Goal: Transaction & Acquisition: Purchase product/service

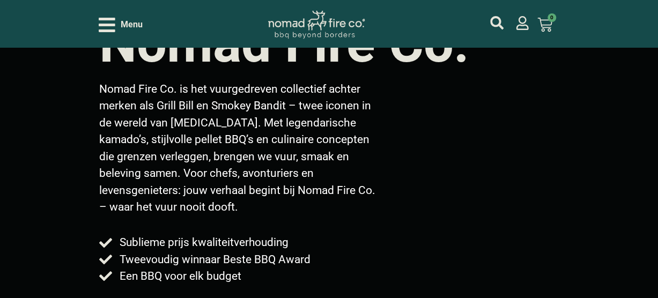
scroll to position [107, 0]
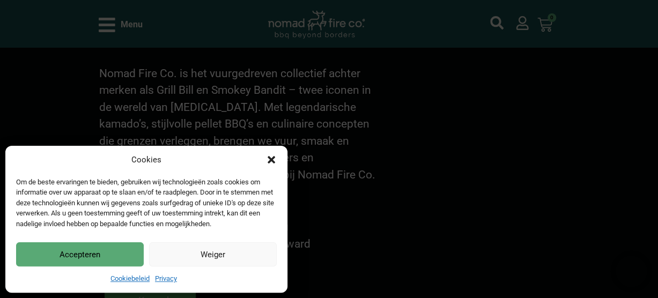
click at [60, 251] on button "Accepteren" at bounding box center [80, 255] width 128 height 24
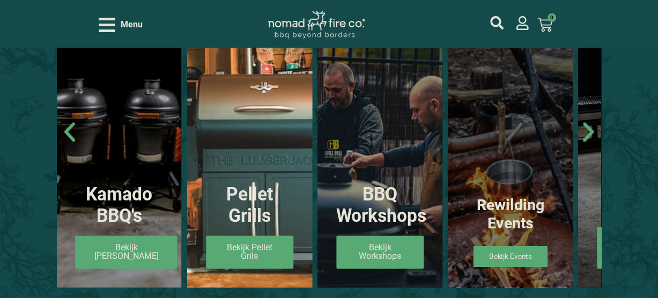
scroll to position [644, 0]
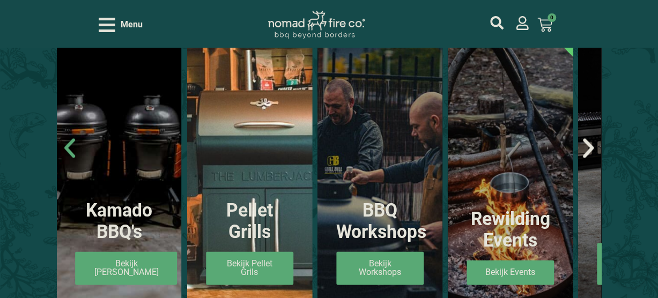
click at [589, 147] on icon "Volgende slide" at bounding box center [589, 148] width 26 height 26
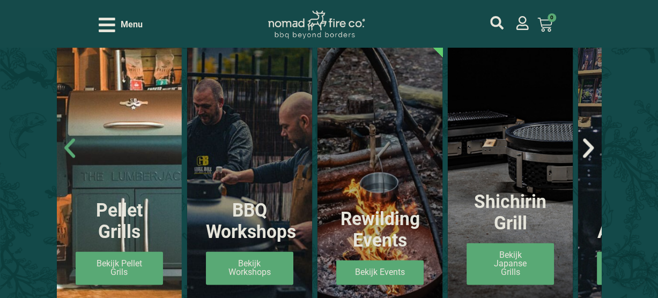
click at [589, 147] on icon "Volgende slide" at bounding box center [589, 148] width 26 height 26
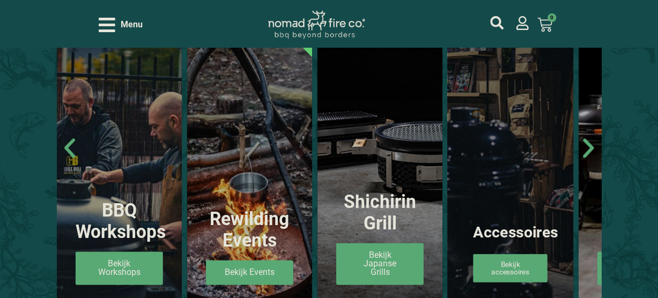
click at [490, 164] on div "Accessoires Bekijk accessoires" at bounding box center [510, 156] width 125 height 295
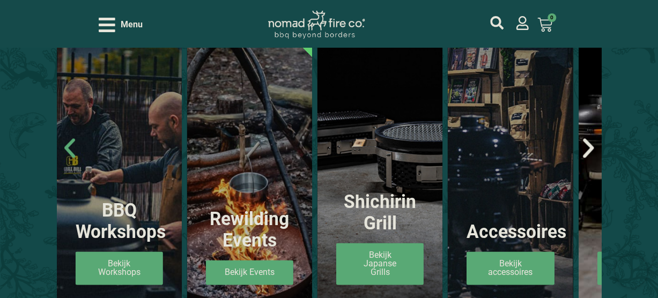
click at [590, 147] on icon "Volgende slide" at bounding box center [589, 148] width 26 height 26
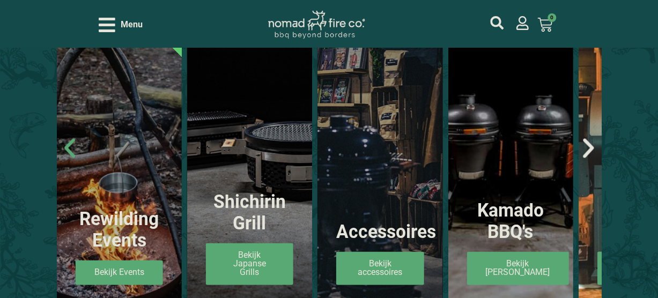
click at [590, 147] on icon "Volgende slide" at bounding box center [589, 148] width 26 height 26
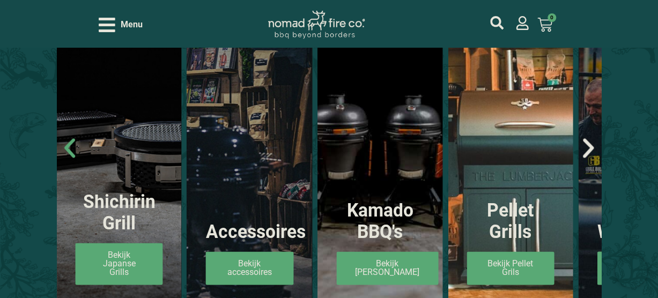
click at [590, 147] on icon "Volgende slide" at bounding box center [589, 148] width 26 height 26
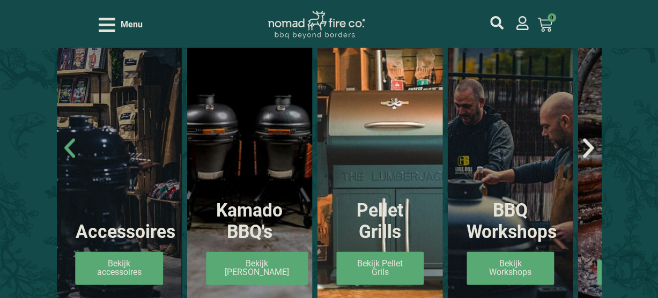
click at [590, 147] on icon "Volgende slide" at bounding box center [589, 148] width 26 height 26
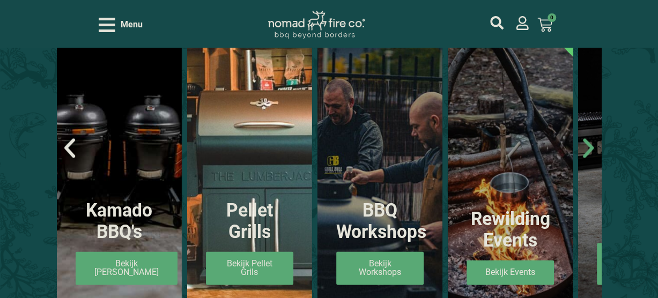
click at [63, 143] on icon "Vorige slide" at bounding box center [70, 148] width 26 height 26
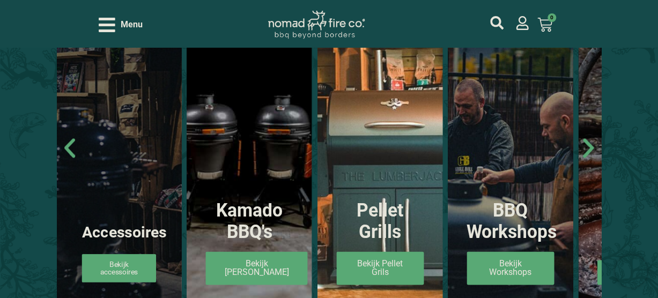
click at [115, 267] on link "Bekijk accessoires" at bounding box center [119, 268] width 75 height 28
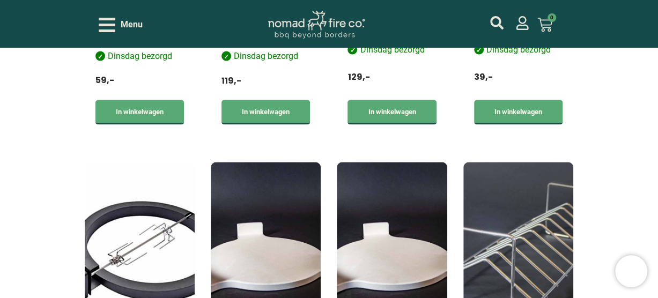
scroll to position [590, 0]
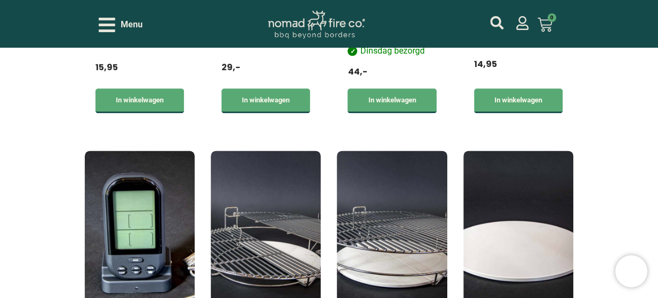
click at [107, 25] on icon "Open/Close Menu" at bounding box center [107, 25] width 17 height 14
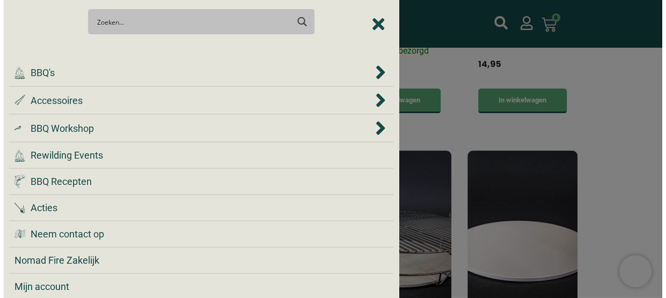
scroll to position [591, 0]
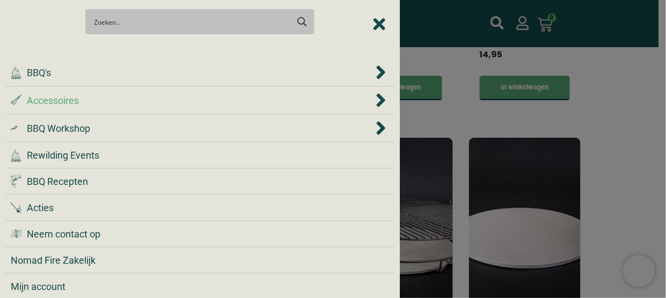
click at [377, 97] on icon "Accessoires" at bounding box center [381, 99] width 9 height 13
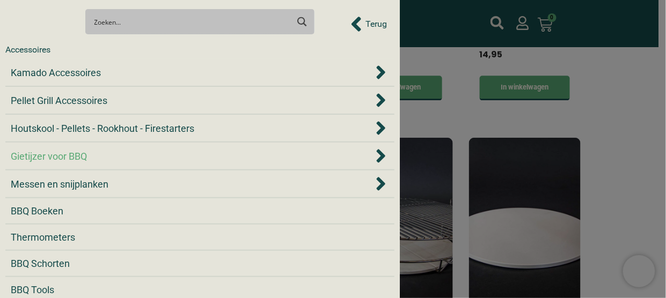
click at [377, 154] on icon "Gietijzer voor BBQ" at bounding box center [381, 155] width 9 height 13
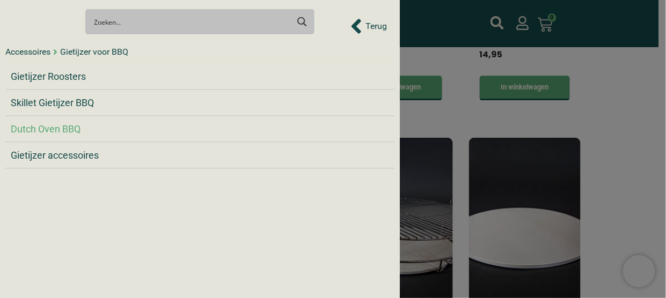
click at [50, 128] on span "Dutch Oven BBQ" at bounding box center [46, 129] width 70 height 14
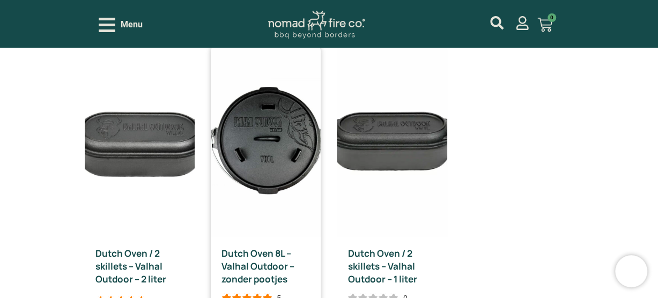
scroll to position [804, 0]
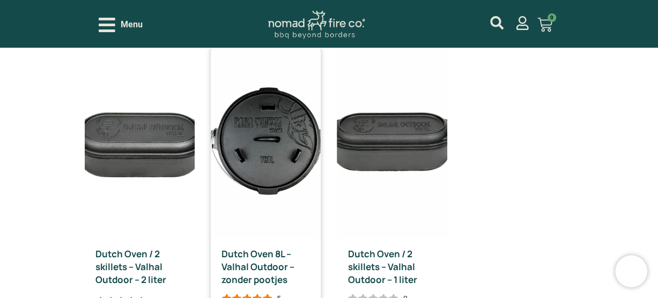
click at [259, 129] on img at bounding box center [266, 141] width 110 height 191
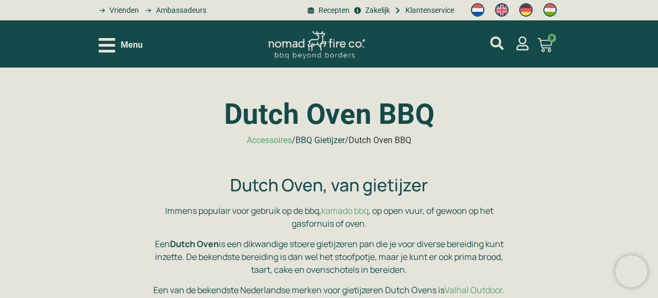
click at [318, 137] on link "BBQ Gietijzer" at bounding box center [320, 140] width 49 height 10
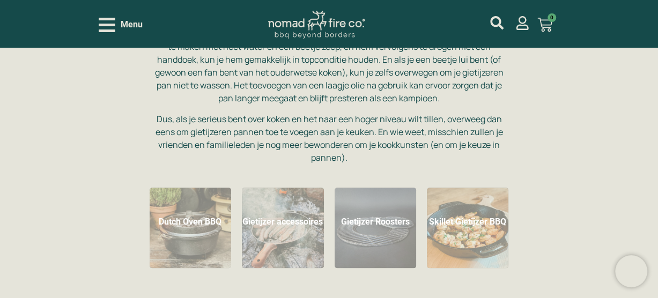
scroll to position [483, 0]
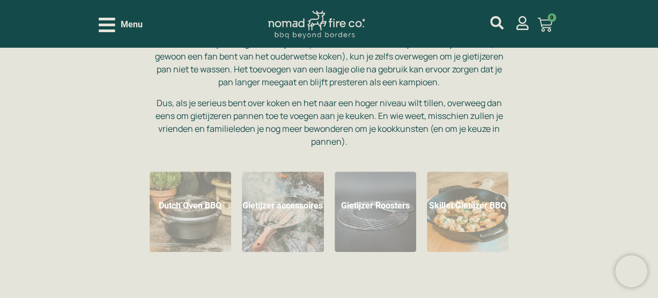
click at [288, 203] on h2 "Gietijzer accessoires (12)" at bounding box center [283, 205] width 82 height 19
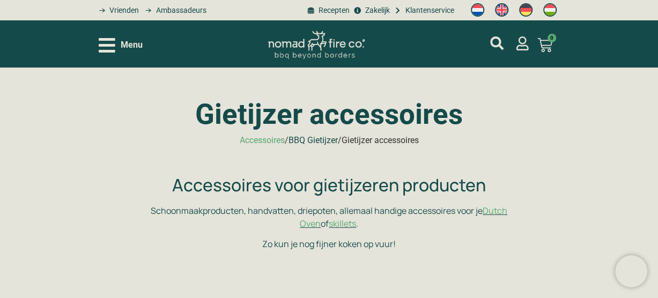
click at [311, 137] on link "BBQ Gietijzer" at bounding box center [313, 140] width 49 height 10
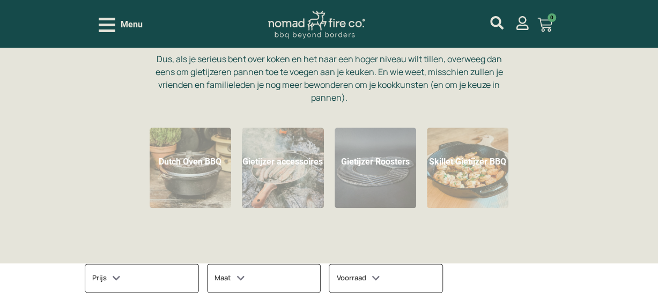
scroll to position [537, 0]
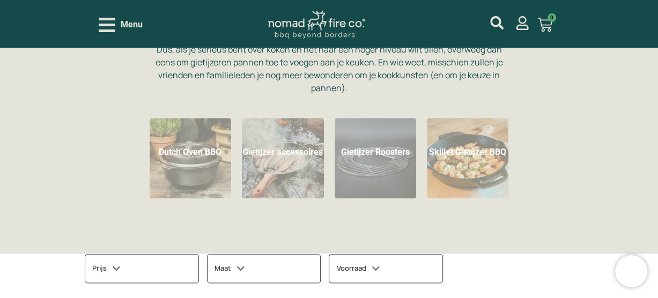
click at [466, 155] on h2 "Skillet Gietijzer BBQ (10)" at bounding box center [468, 152] width 82 height 19
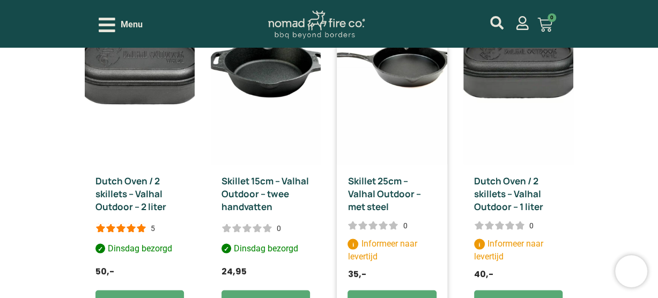
scroll to position [912, 0]
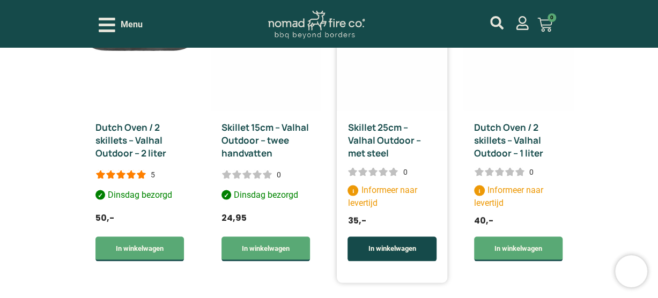
click at [390, 247] on link "In winkelwagen" at bounding box center [392, 249] width 89 height 25
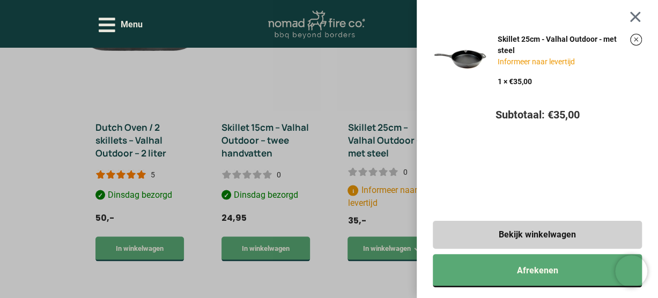
click at [642, 17] on div at bounding box center [635, 17] width 13 height 12
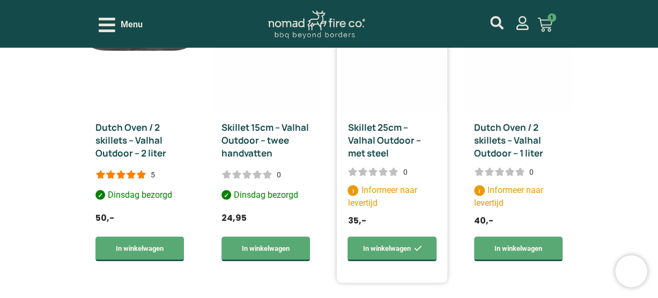
click at [359, 145] on link "Skillet 25cm – Valhal Outdoor – met steel" at bounding box center [384, 140] width 73 height 38
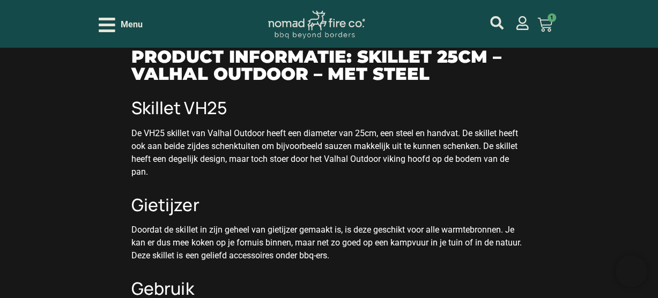
scroll to position [1127, 0]
